Goal: Complete application form

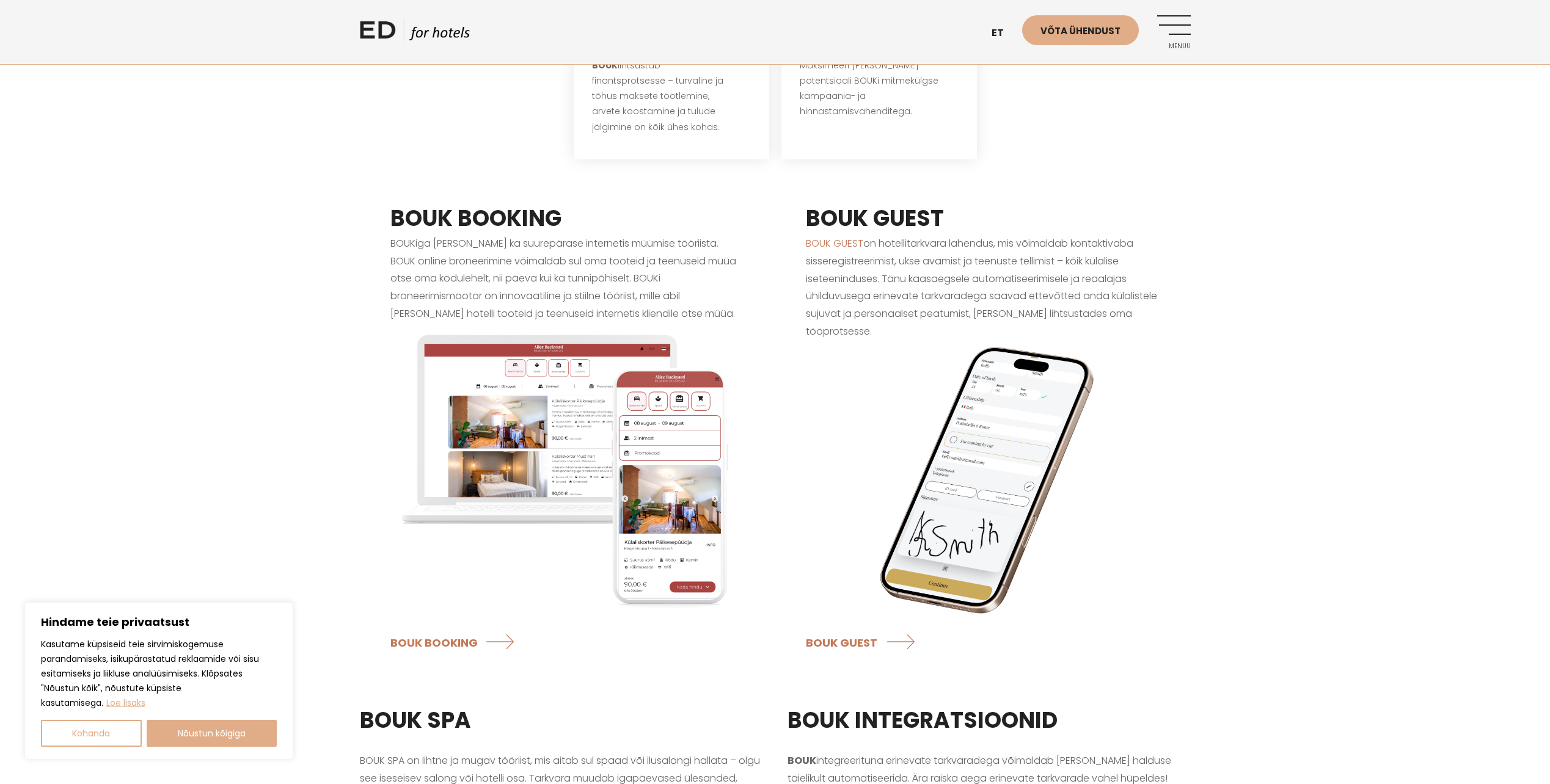
scroll to position [957, 0]
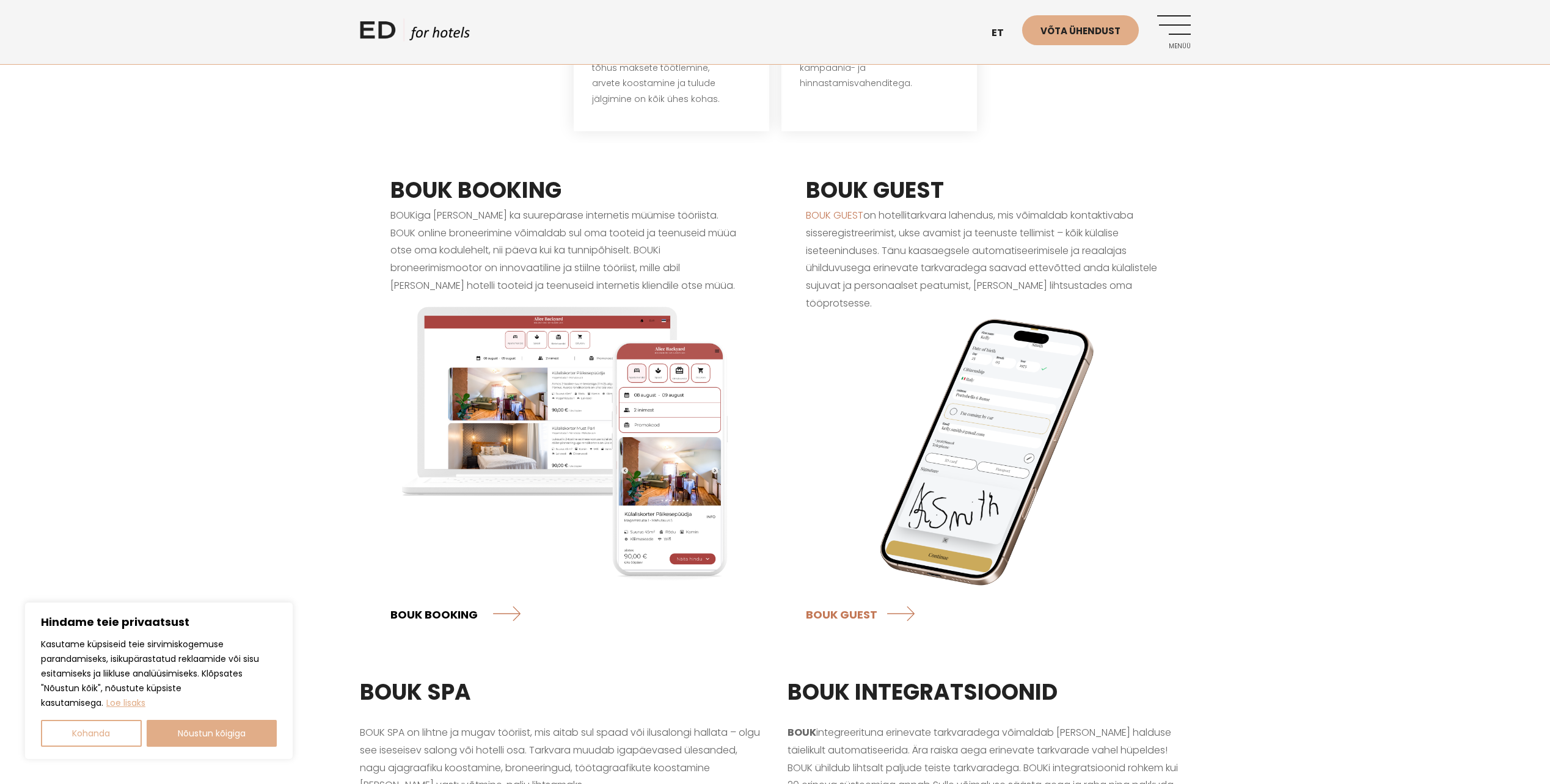
click at [460, 603] on link "BOUK BOOKING" at bounding box center [455, 614] width 130 height 32
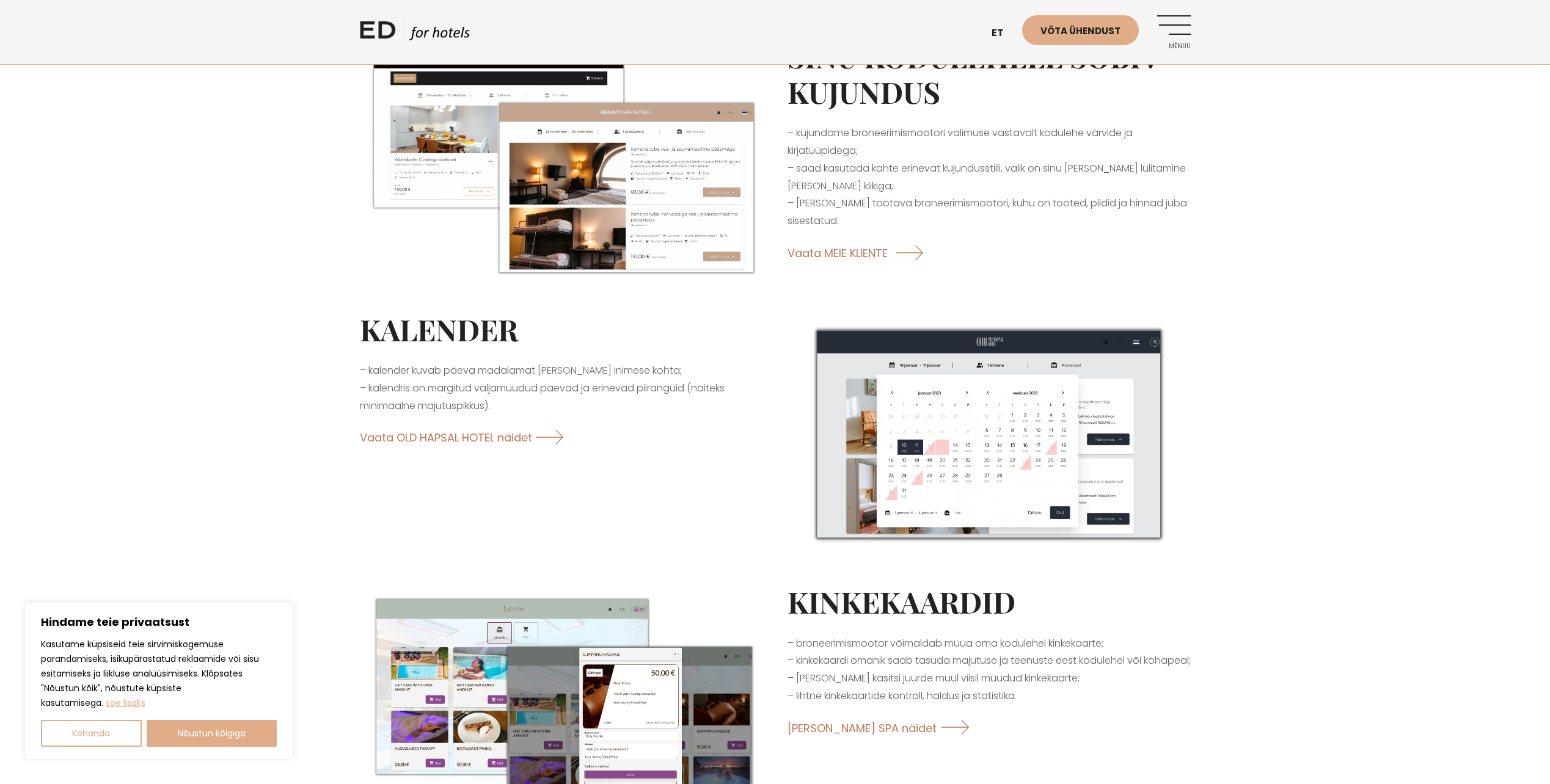
scroll to position [672, 0]
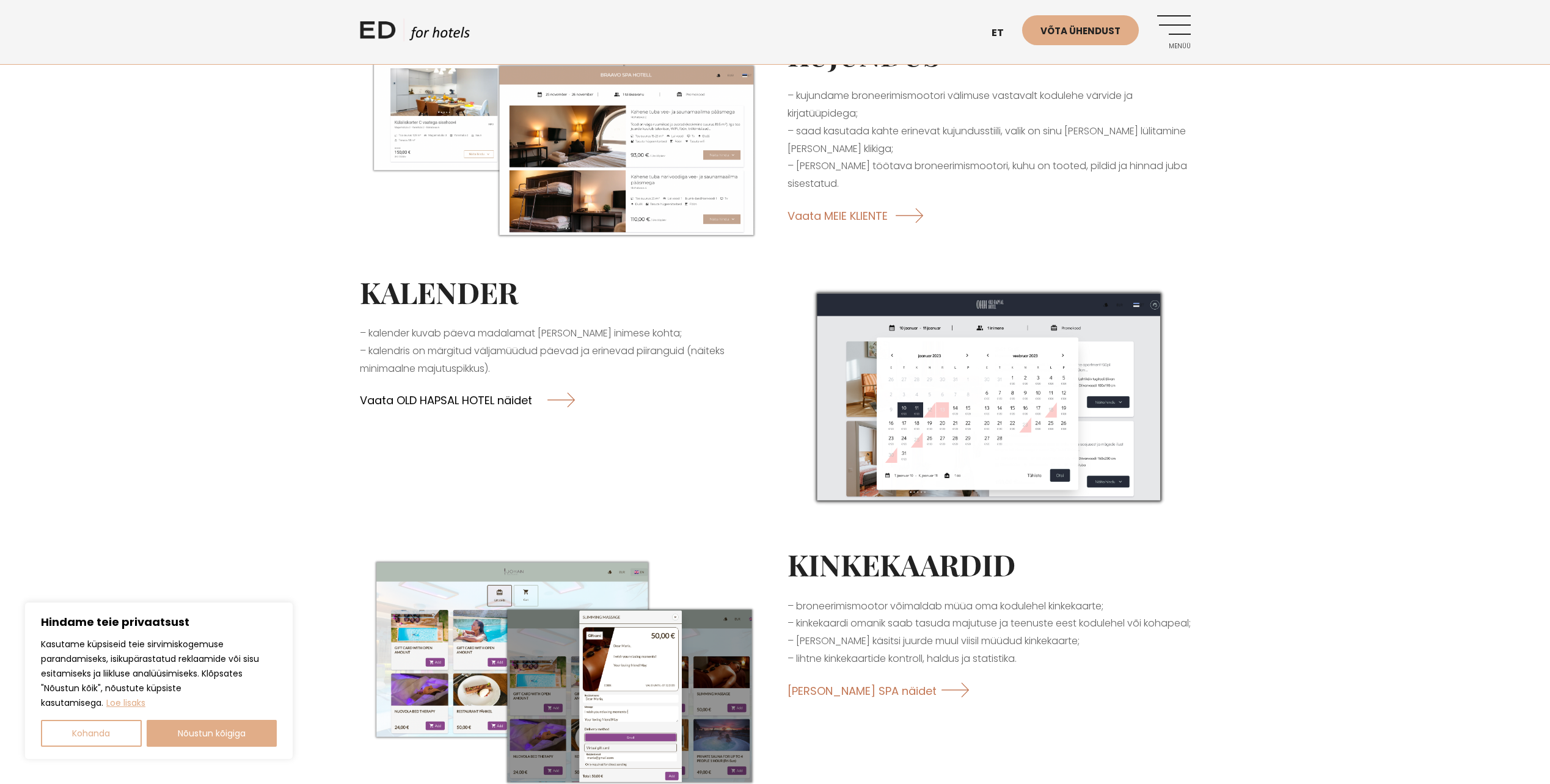
click at [491, 402] on link "Vaata OLD HAPSAL HOTEL näidet" at bounding box center [467, 399] width 215 height 32
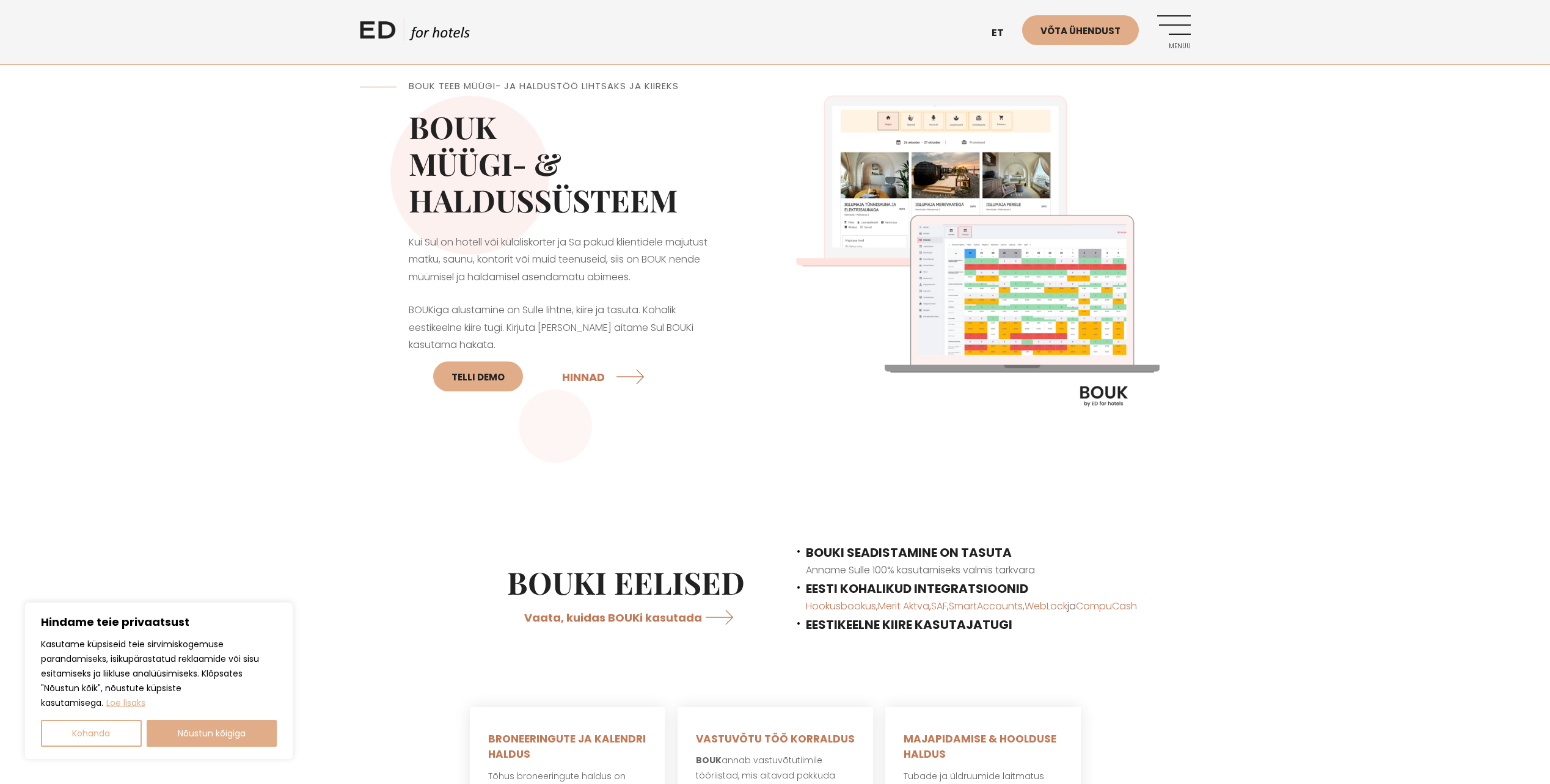
click at [1000, 283] on img at bounding box center [983, 257] width 415 height 415
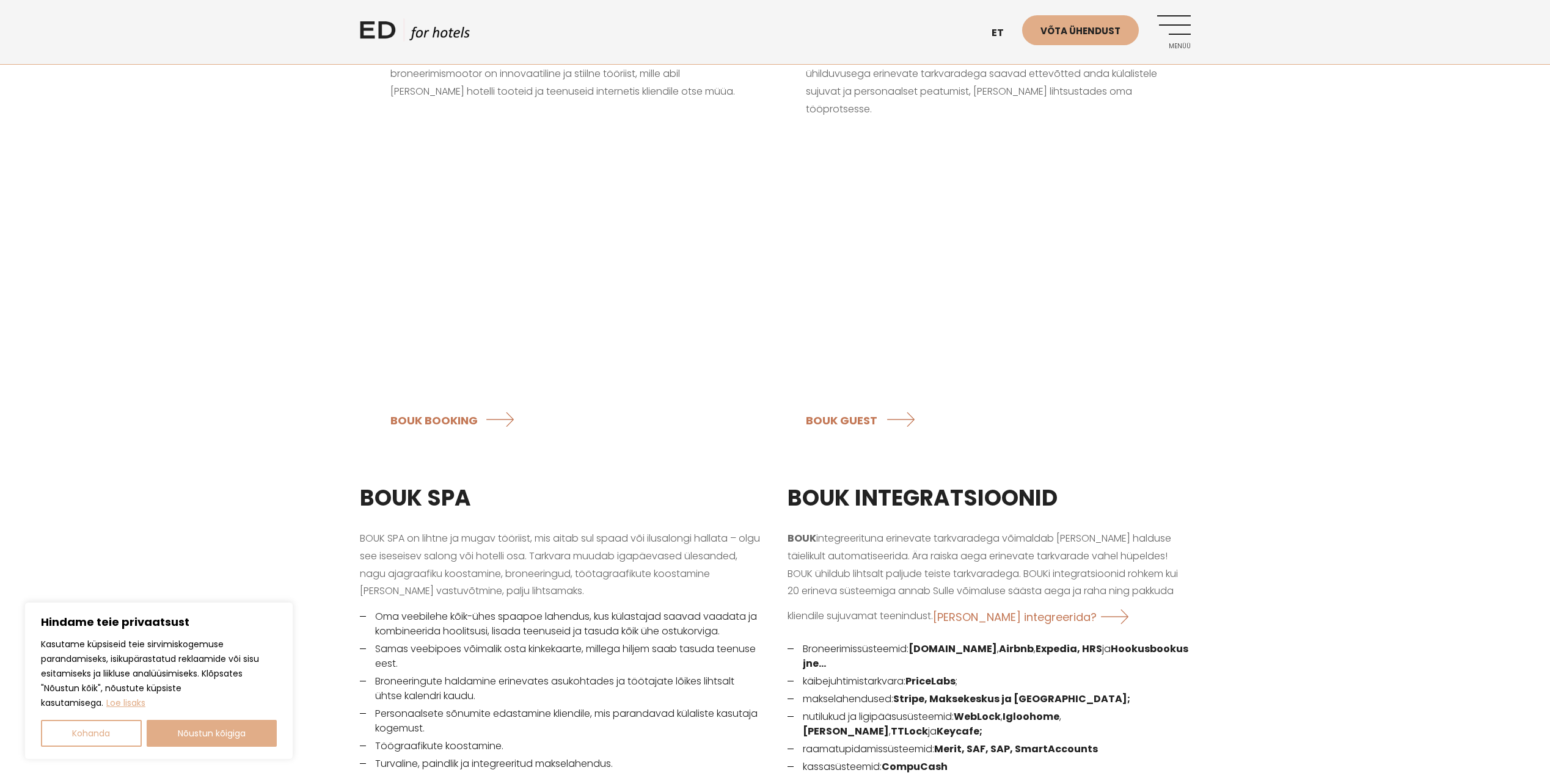
scroll to position [1283, 0]
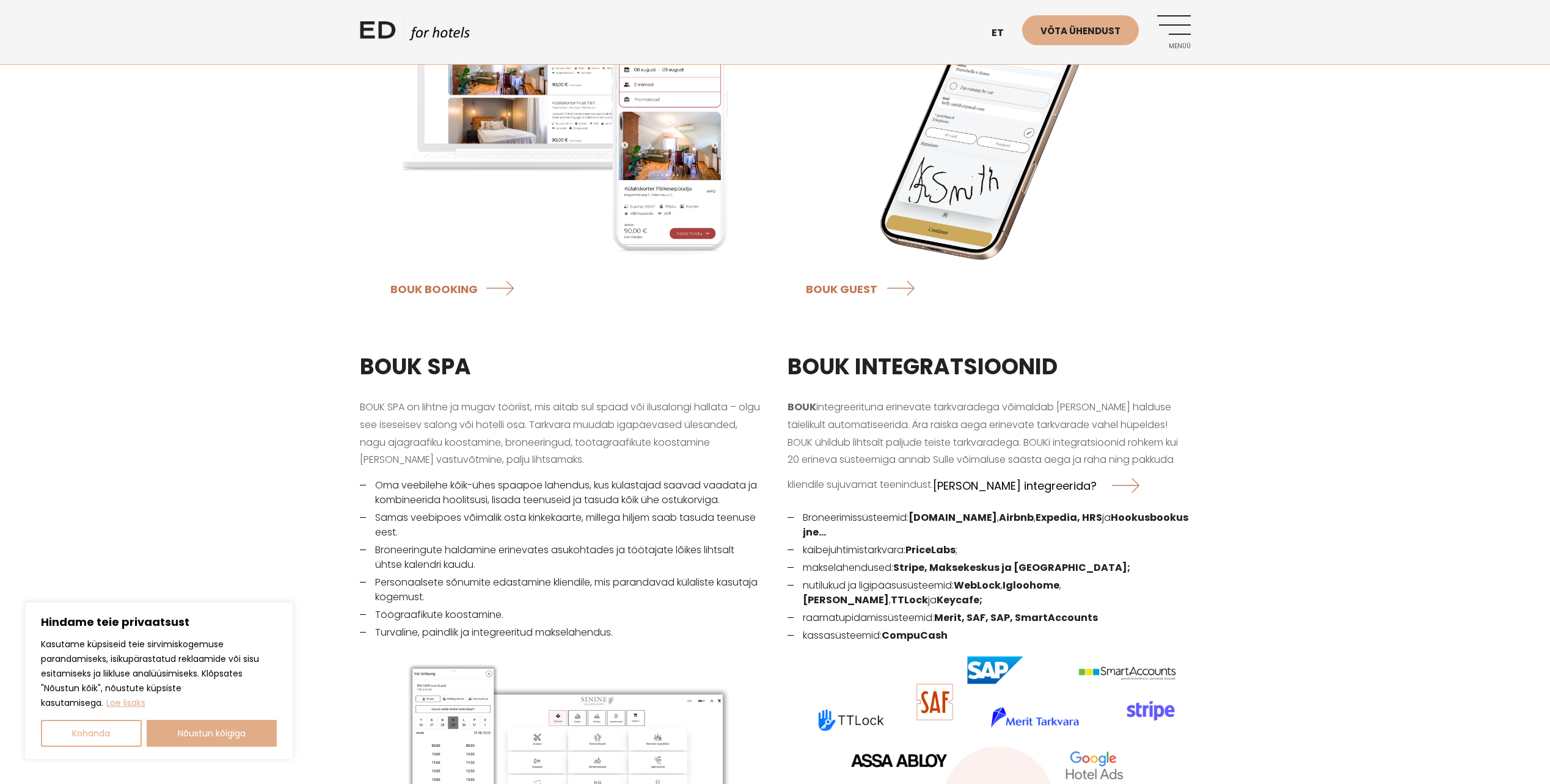
click at [1005, 469] on link "Miks integreerida?" at bounding box center [1036, 485] width 207 height 32
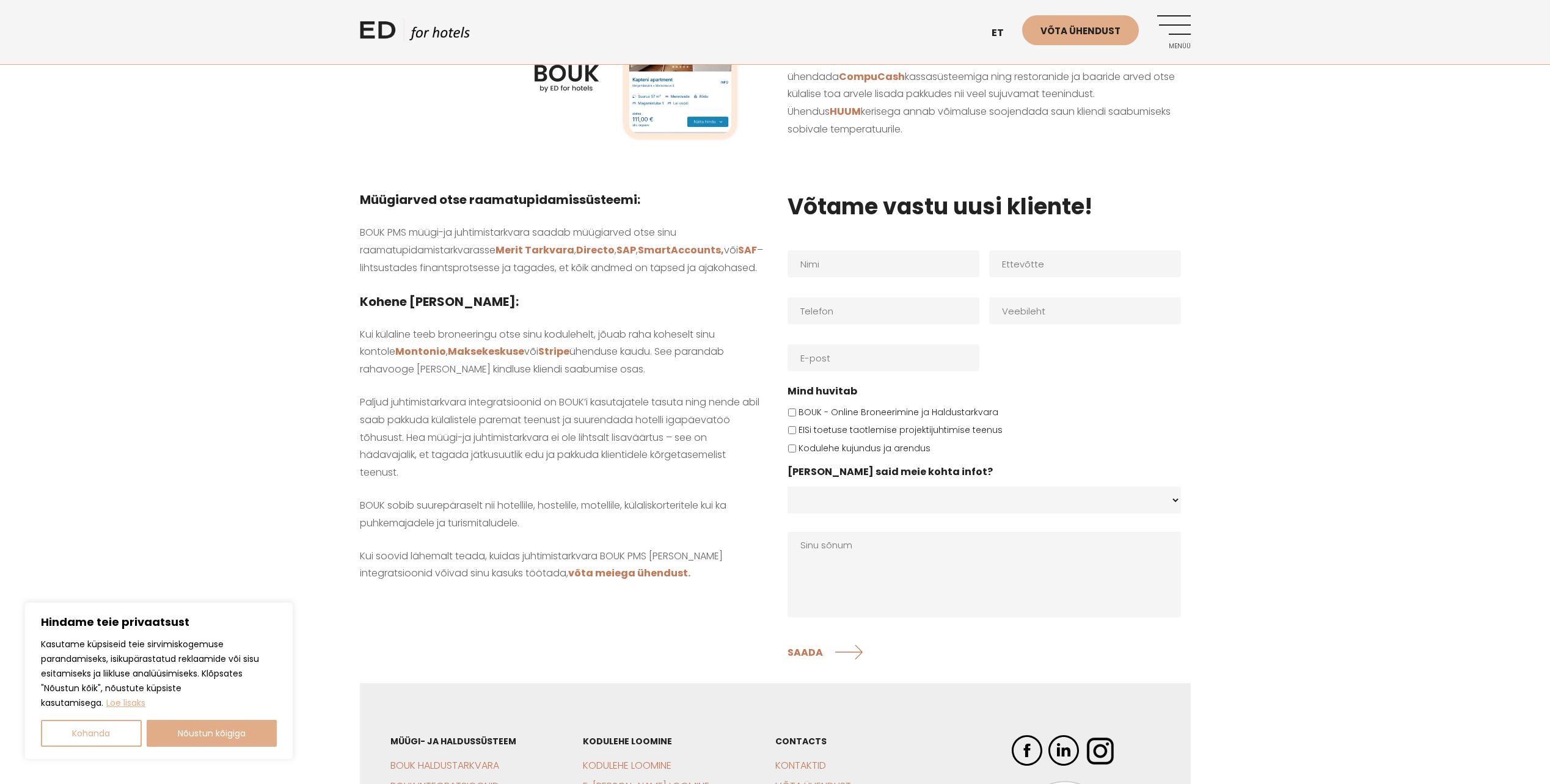
scroll to position [794, 0]
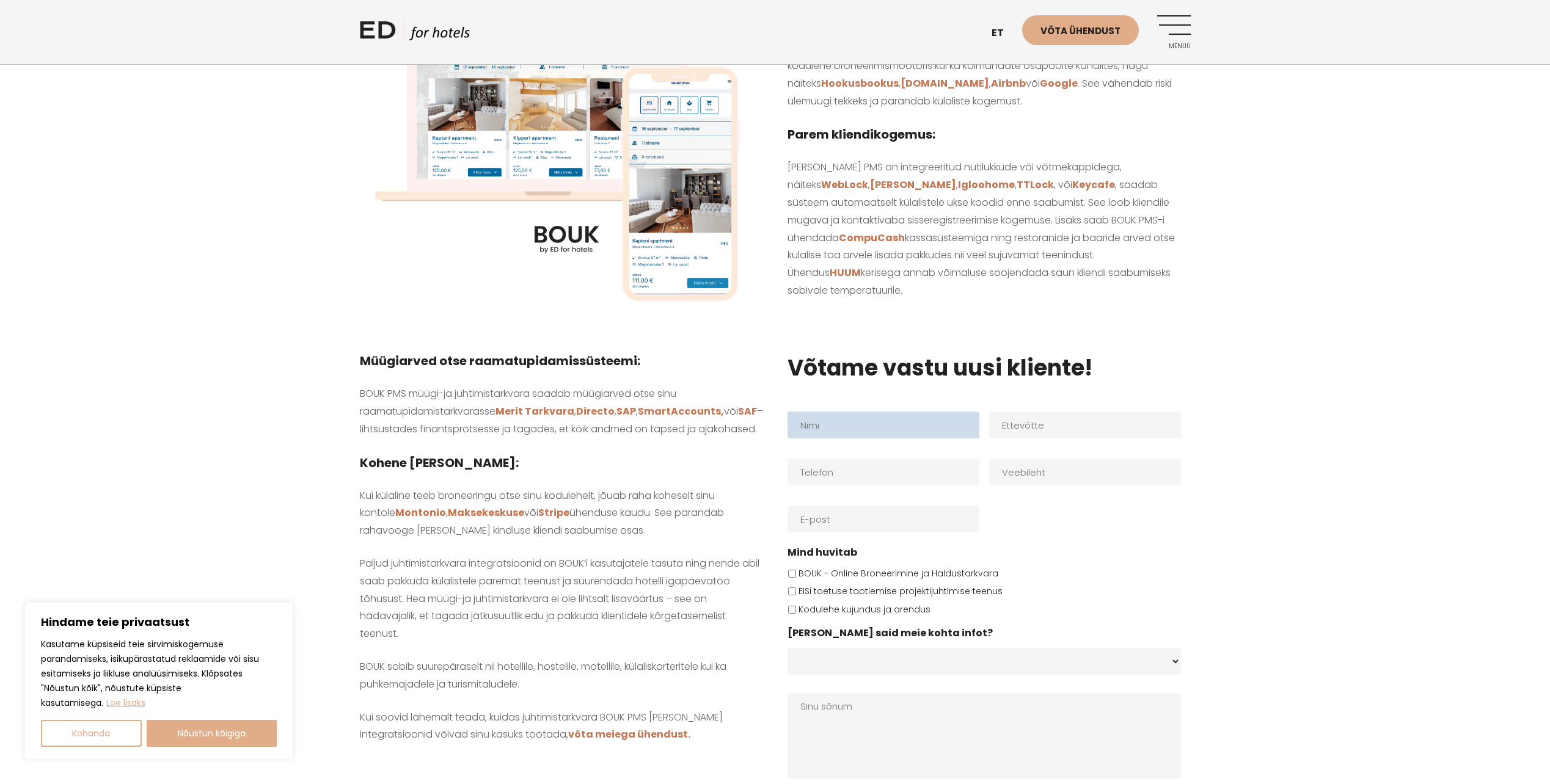
click at [910, 419] on input "Nimi *" at bounding box center [883, 425] width 192 height 27
type input "m"
type input "Mati"
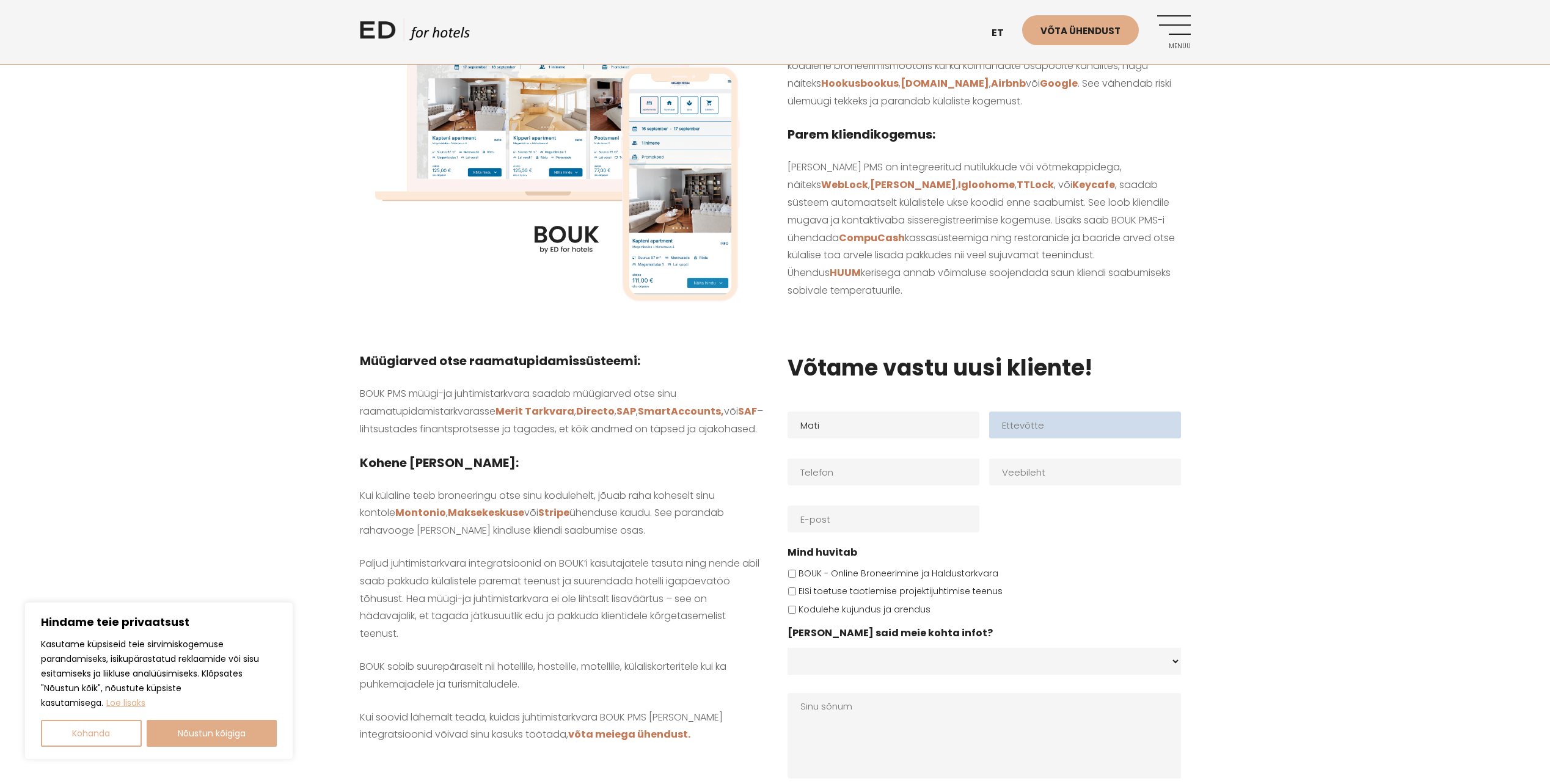
click at [1050, 428] on input "Ettevõtte" at bounding box center [1085, 425] width 192 height 27
type input "Tavast"
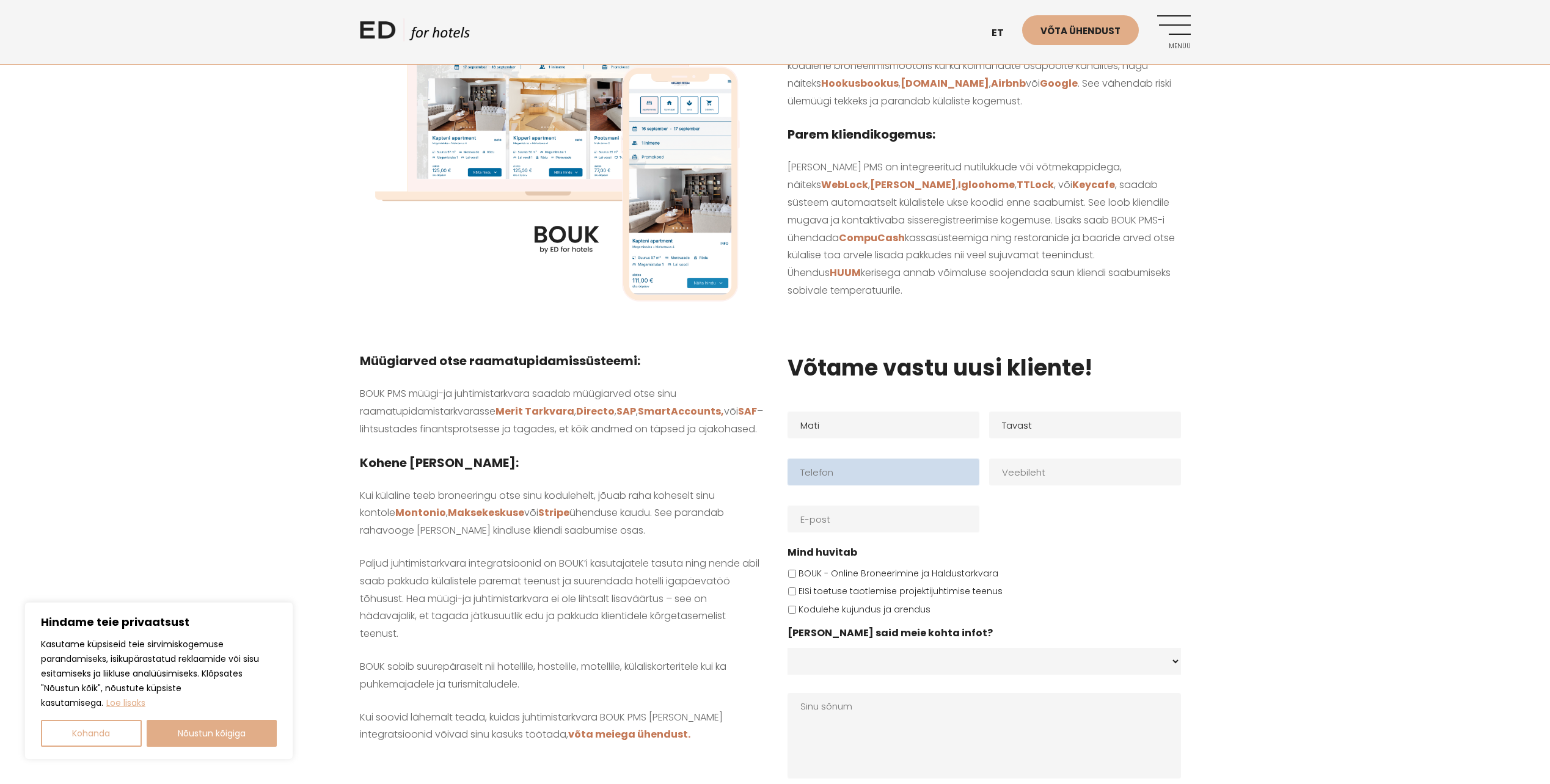
click at [917, 470] on input "Telefon *" at bounding box center [883, 472] width 192 height 27
type input "5013301"
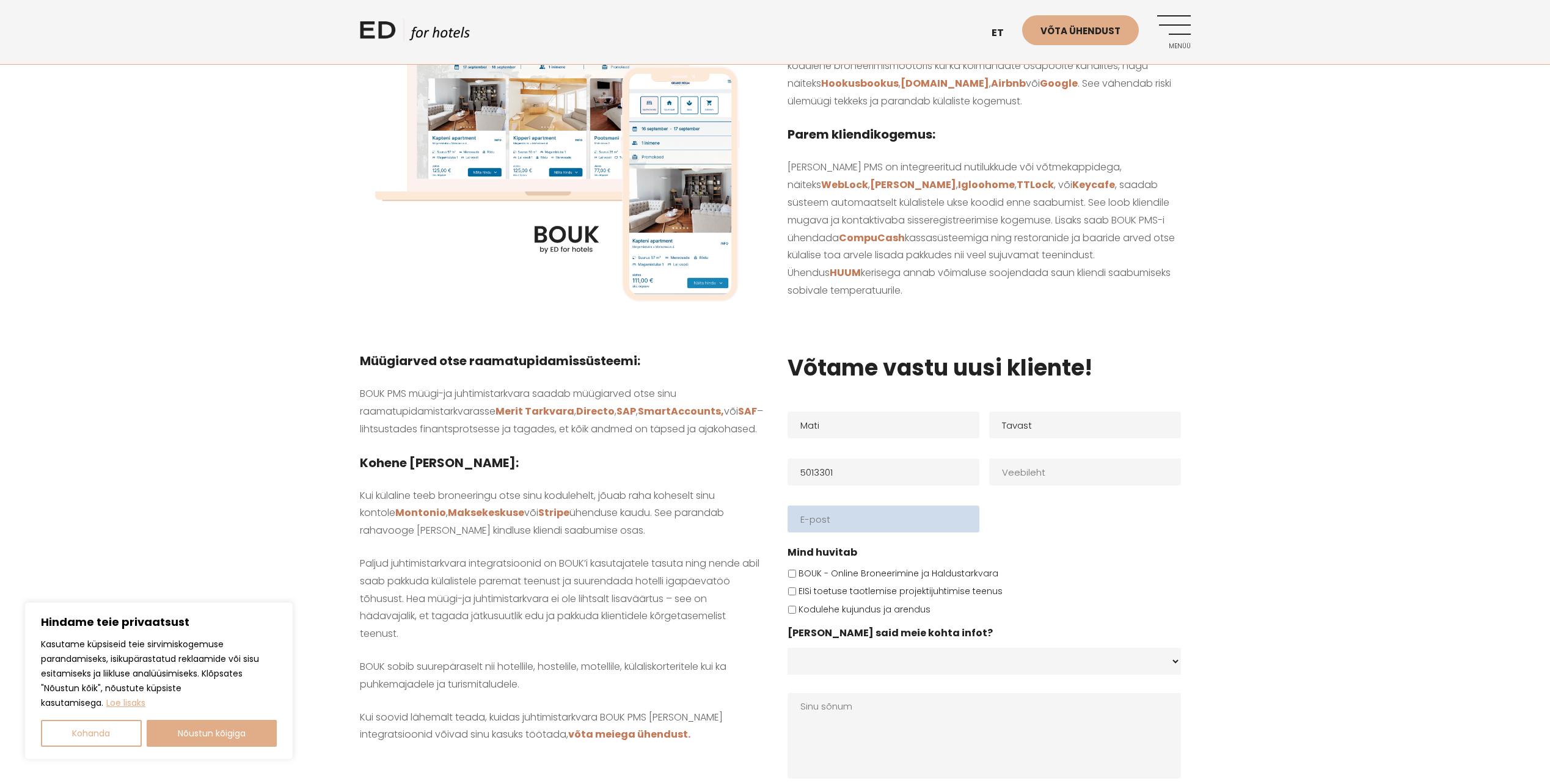
click at [883, 527] on input "E-post *" at bounding box center [883, 519] width 192 height 27
type input "mati@mtv.ee"
click at [793, 575] on input "BOUK - Online Broneerimine ja Haldustarkvara" at bounding box center [792, 573] width 8 height 8
checkbox input "true"
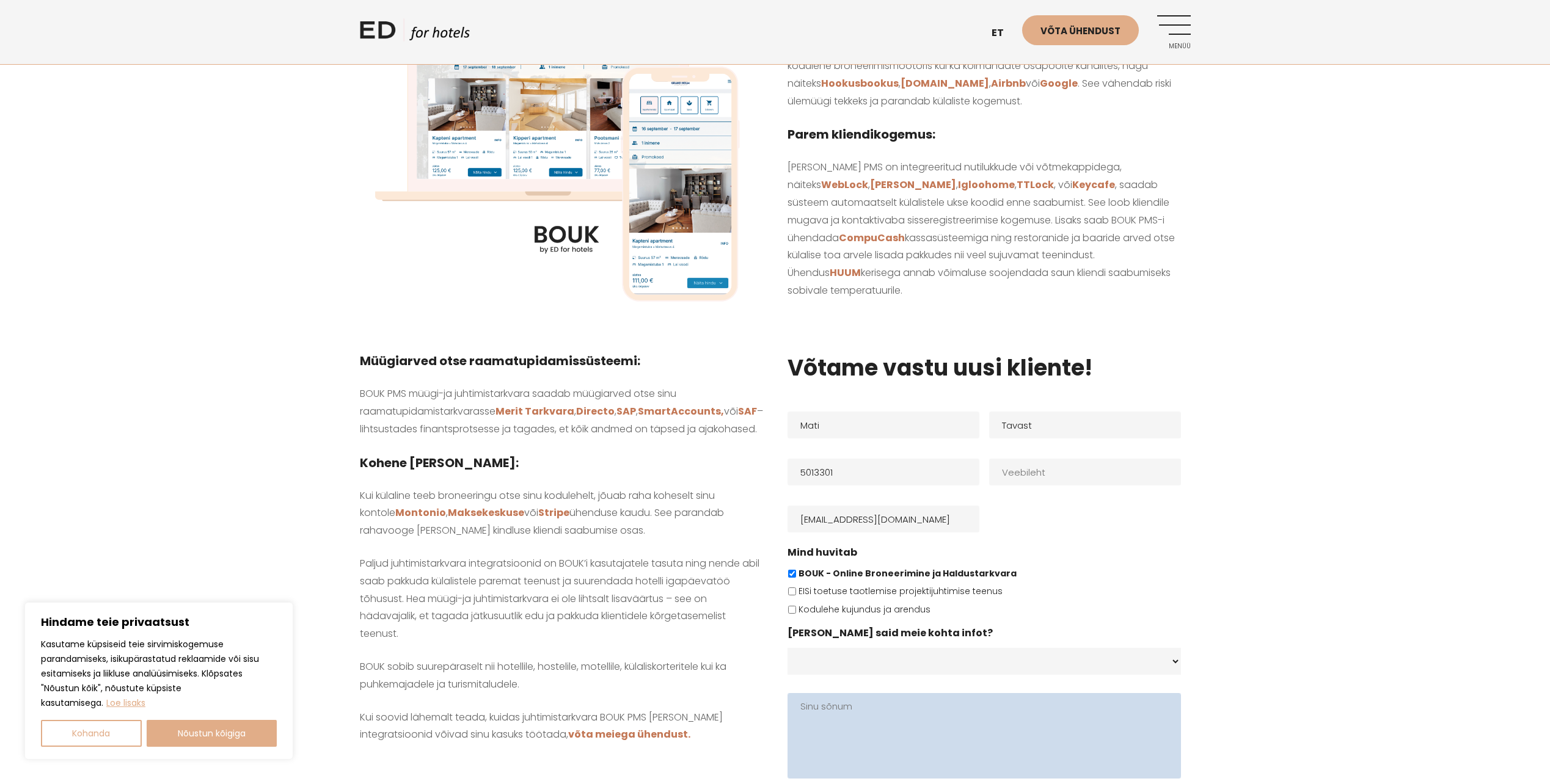
click at [997, 724] on textarea "Sinu sõnum" at bounding box center [984, 735] width 393 height 85
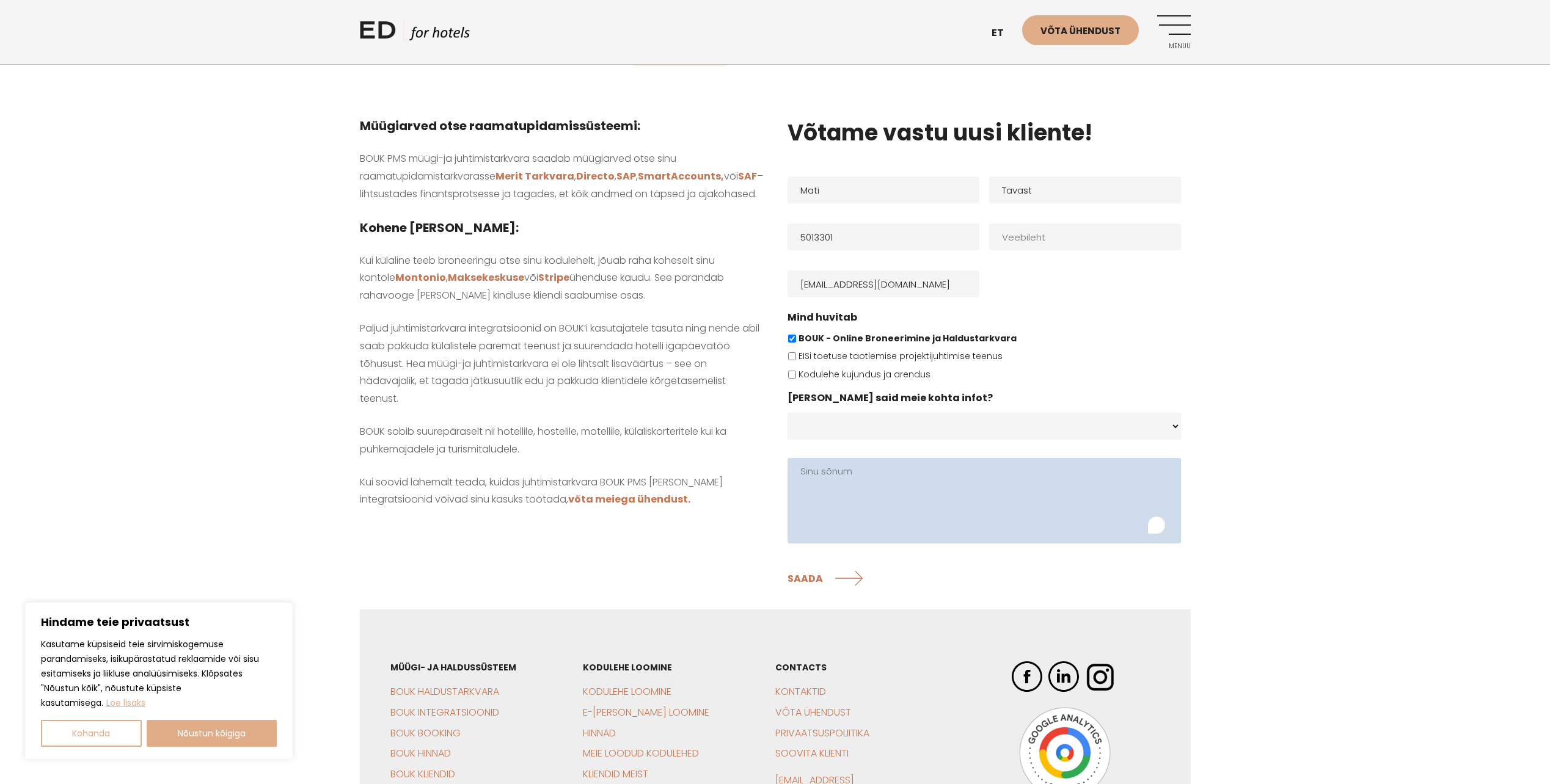
scroll to position [1038, 0]
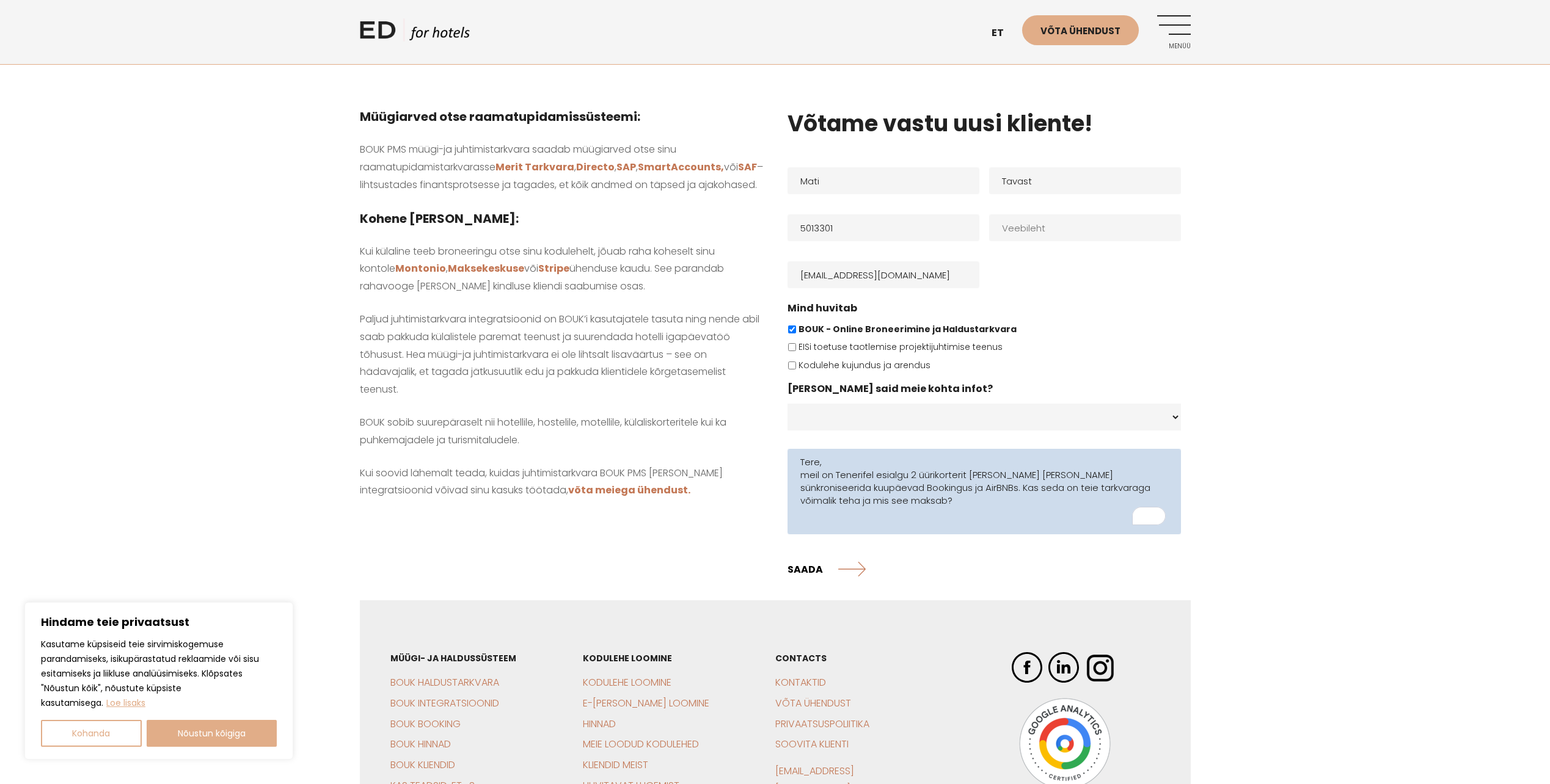
type textarea "Tere, meil on Tenerifel esialgu 2 üürikorterit ja oleks vaja sünkroniseerida ku…"
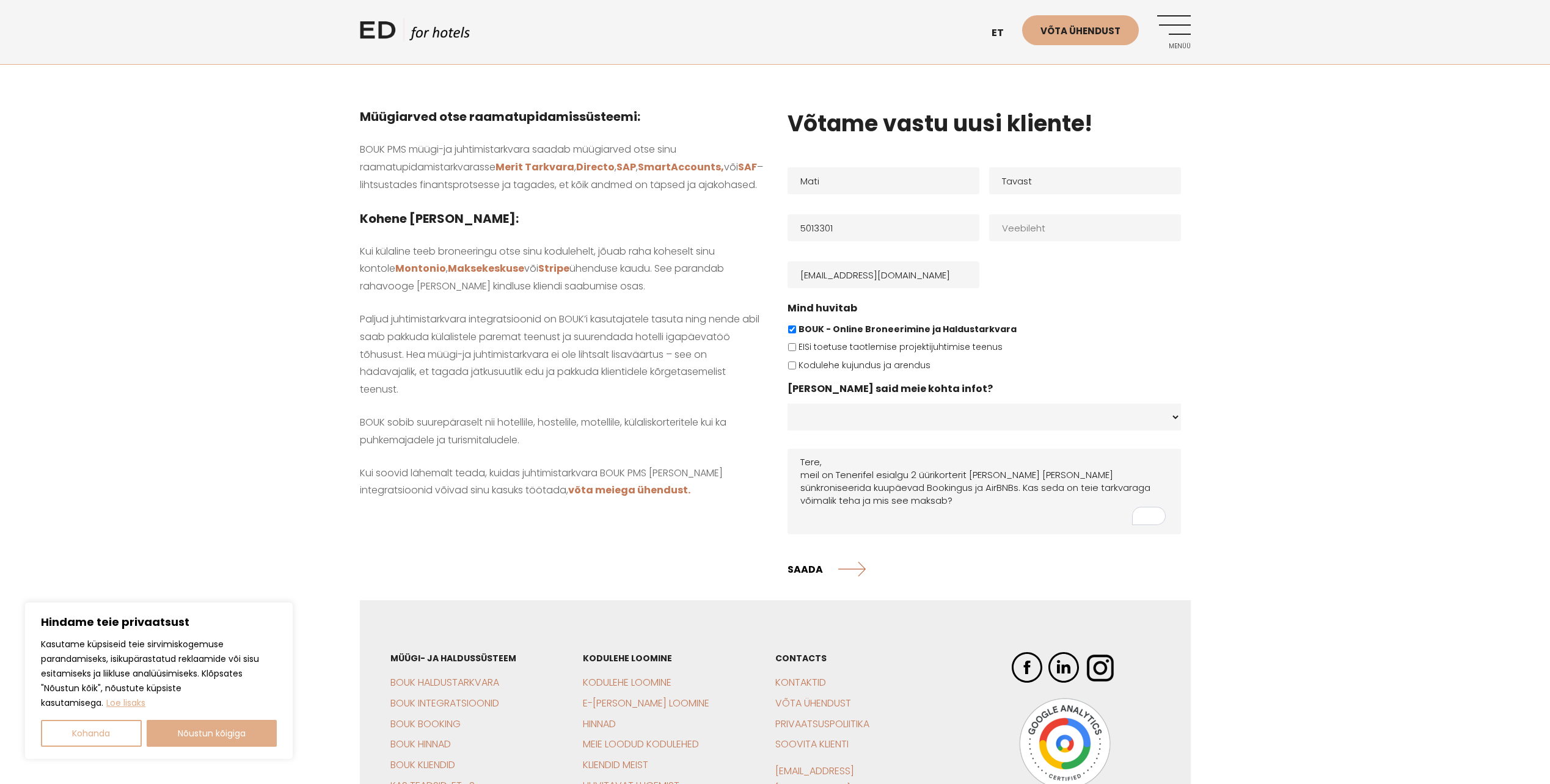
click at [805, 565] on input "SAADA" at bounding box center [826, 569] width 79 height 30
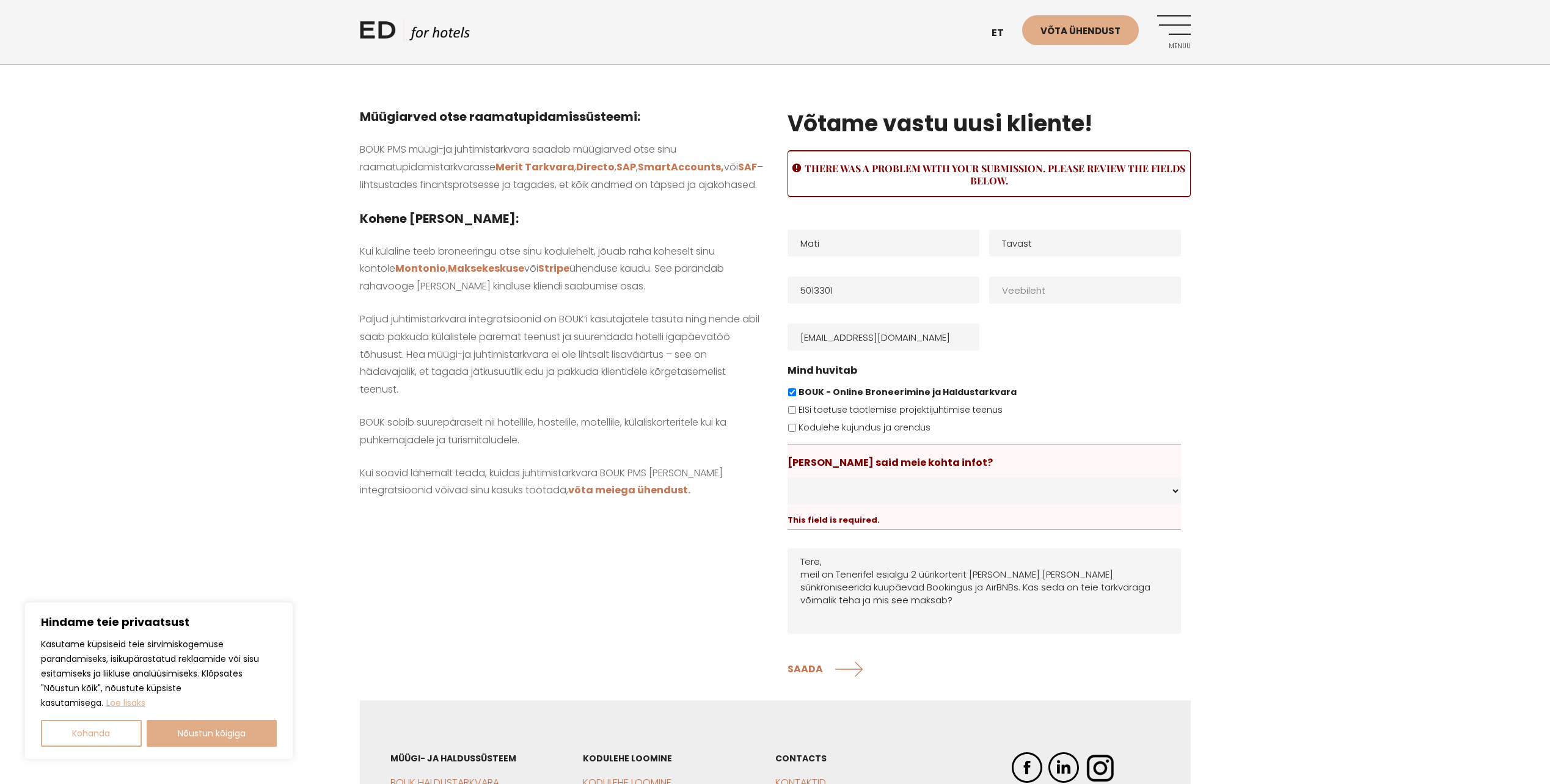
scroll to position [1127, 0]
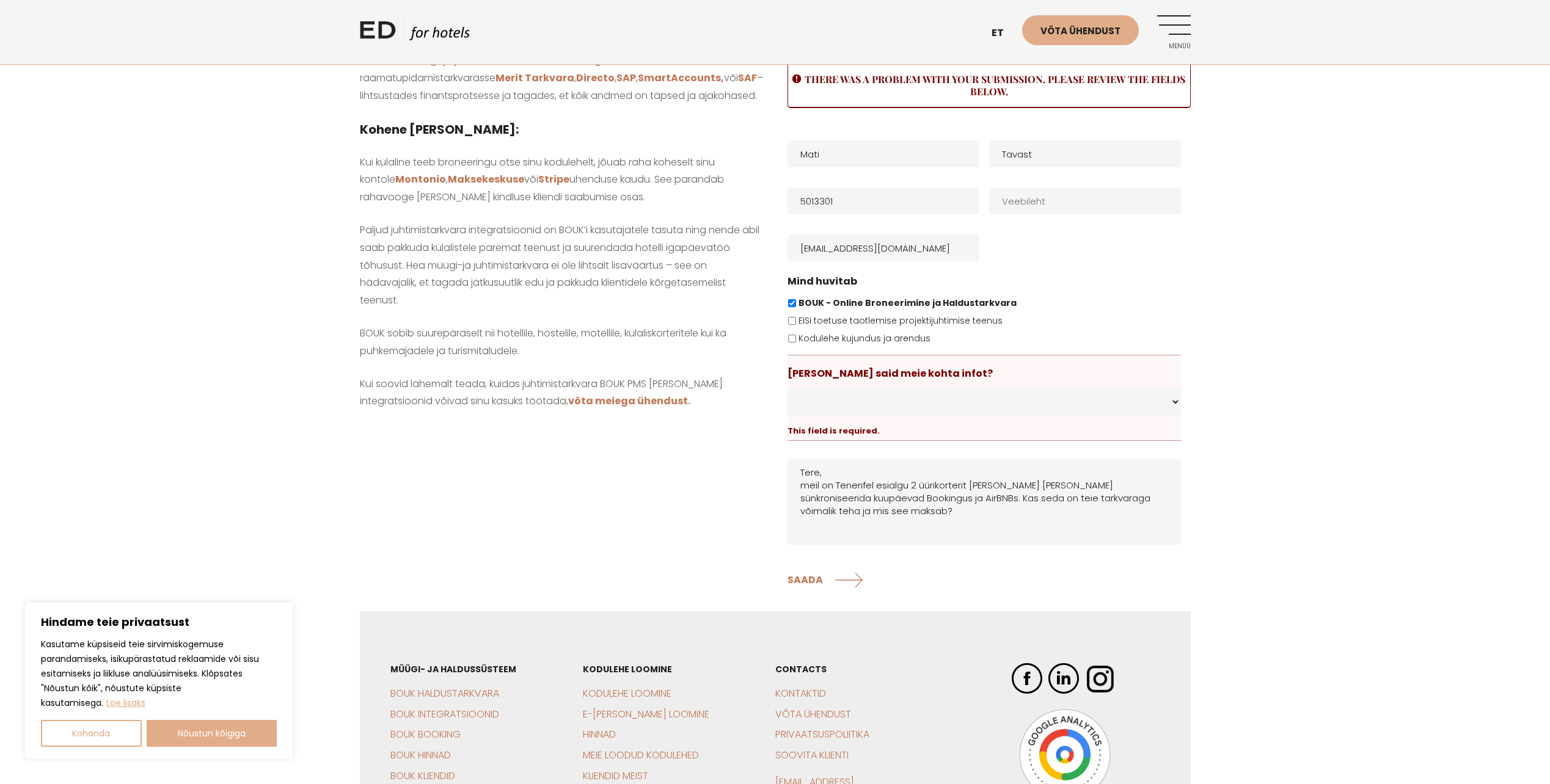
click at [1173, 400] on select "Koduleht - Edhotels.com Facebook Instagram Googli otsing E-post Soovitati Muu" at bounding box center [984, 402] width 393 height 27
select select "E-post"
click at [788, 388] on select "Koduleht - Edhotels.com Facebook Instagram Googli otsing E-post Soovitati Muu" at bounding box center [984, 402] width 393 height 27
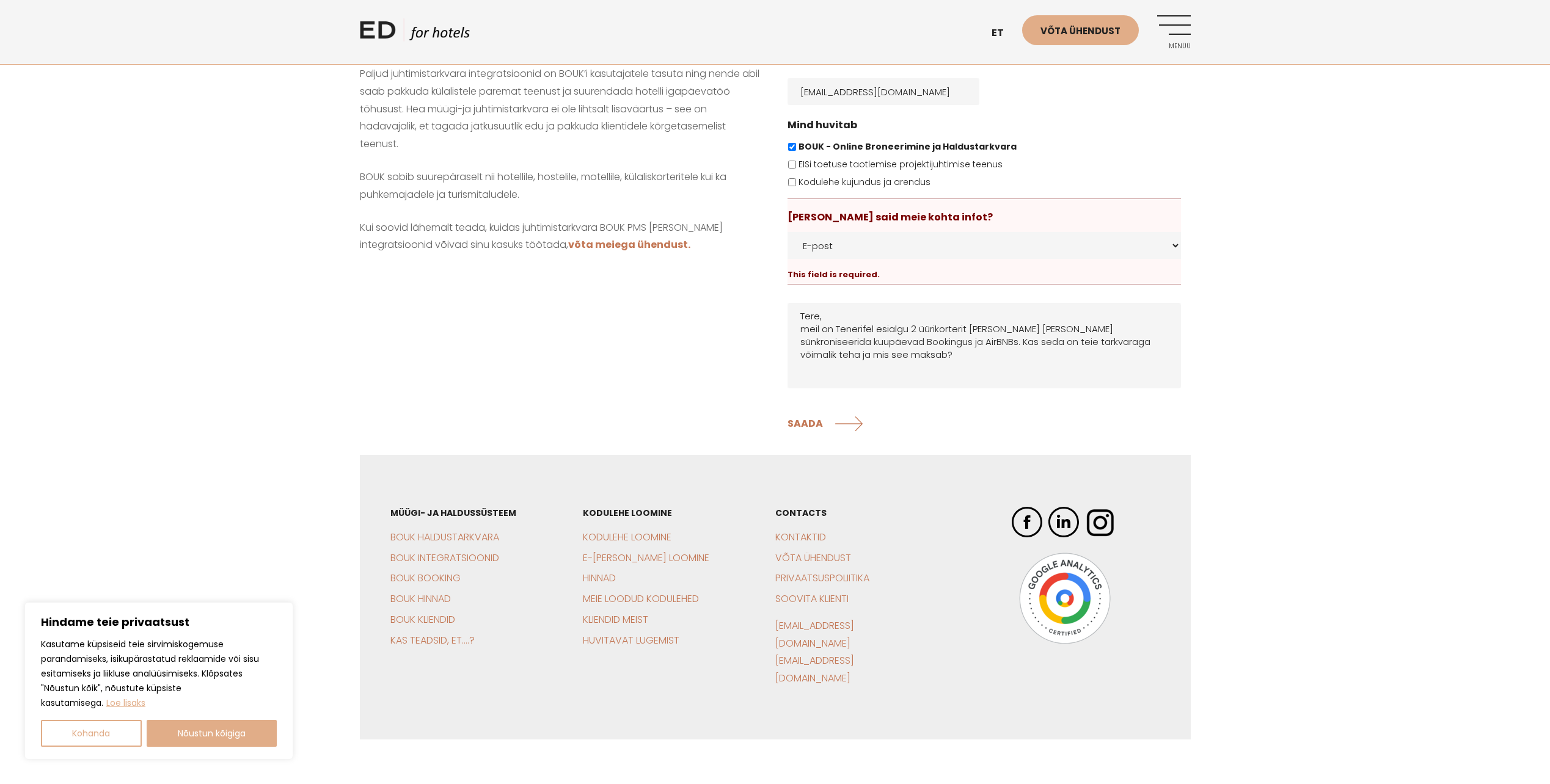
scroll to position [1298, 0]
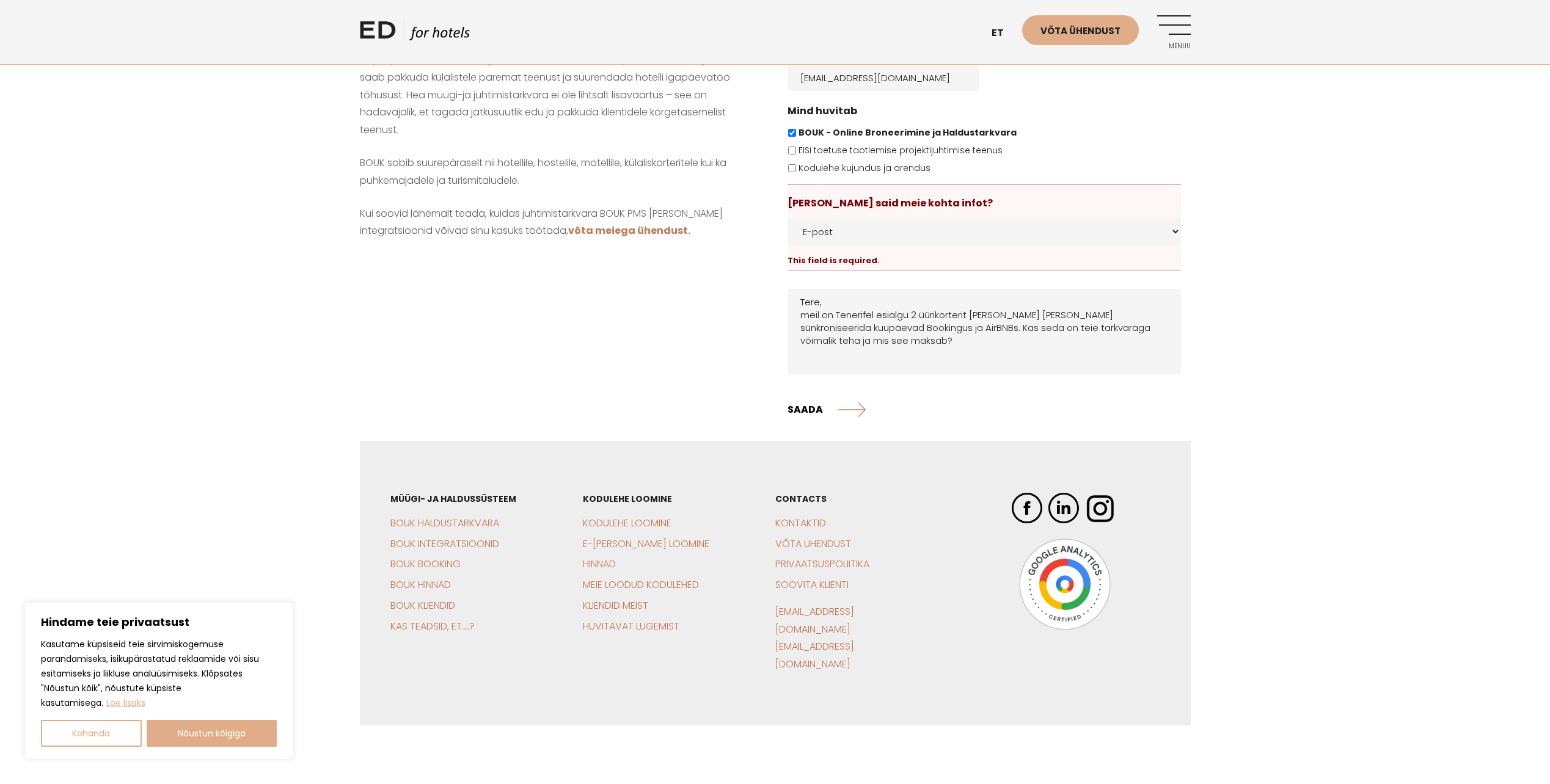
click at [805, 412] on input "SAADA" at bounding box center [826, 409] width 79 height 30
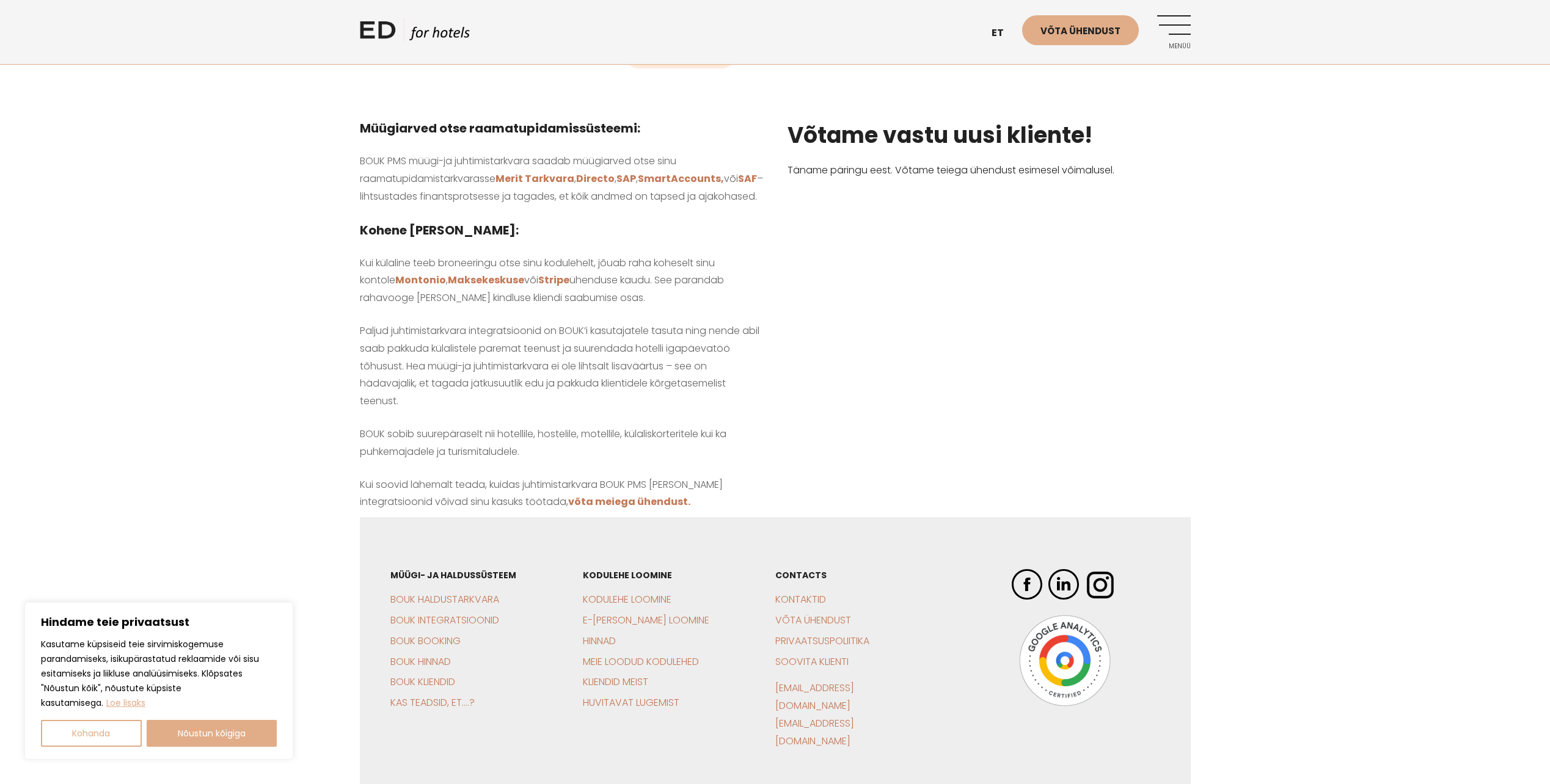
scroll to position [1121, 0]
